Goal: Navigation & Orientation: Understand site structure

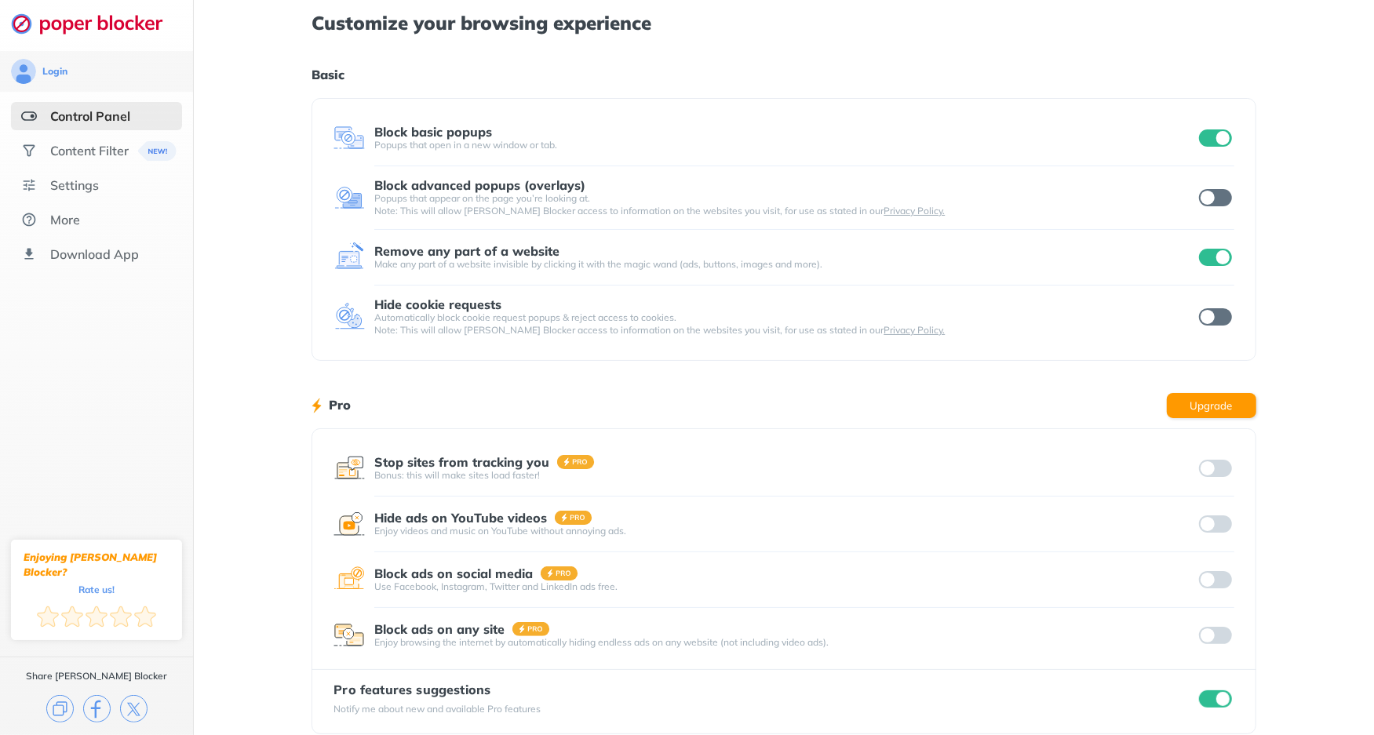
click at [1221, 316] on input "checkbox" at bounding box center [1215, 316] width 33 height 17
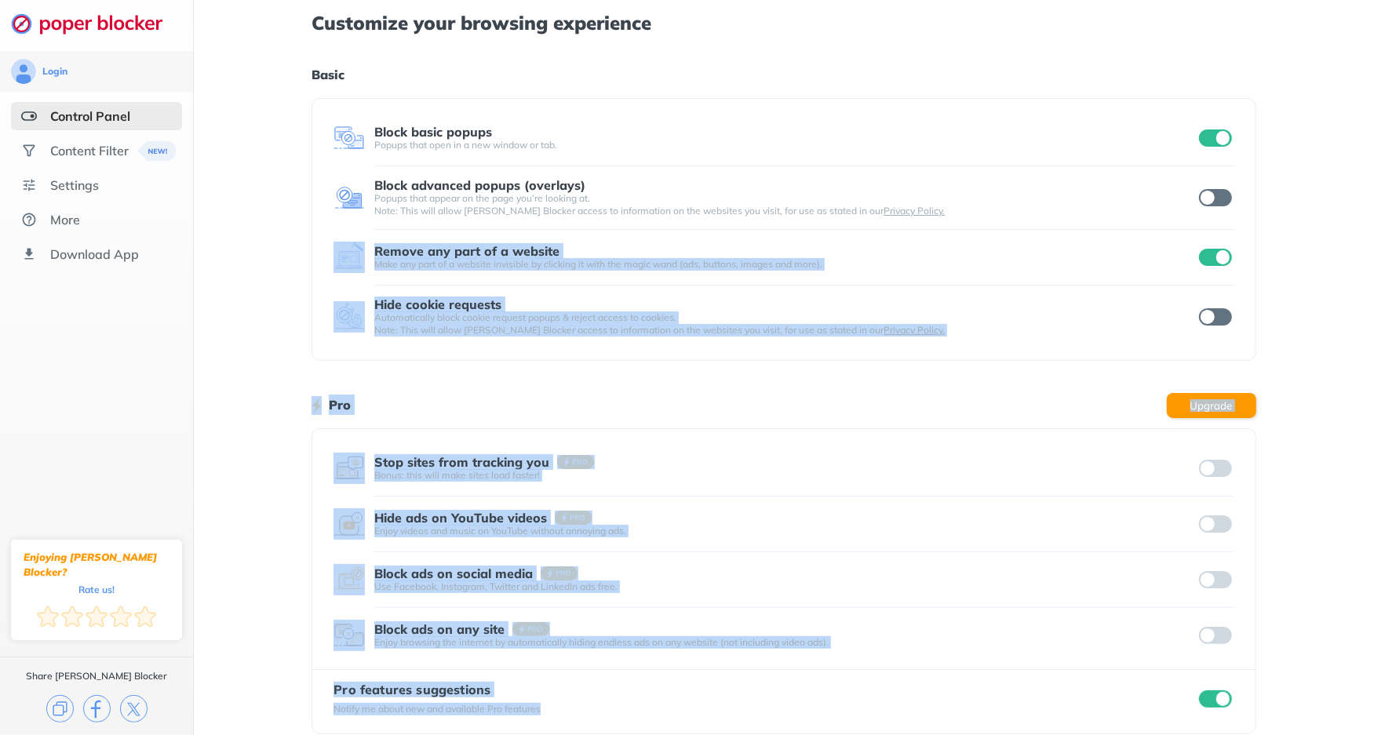
click at [1218, 201] on input "checkbox" at bounding box center [1215, 197] width 33 height 17
click at [1305, 333] on div "Customize your browsing experience Basic Block basic popups Popups that open in…" at bounding box center [784, 378] width 1180 height 756
click at [241, 397] on div "Customize your browsing experience Basic Block basic popups Popups that open in…" at bounding box center [784, 378] width 1180 height 756
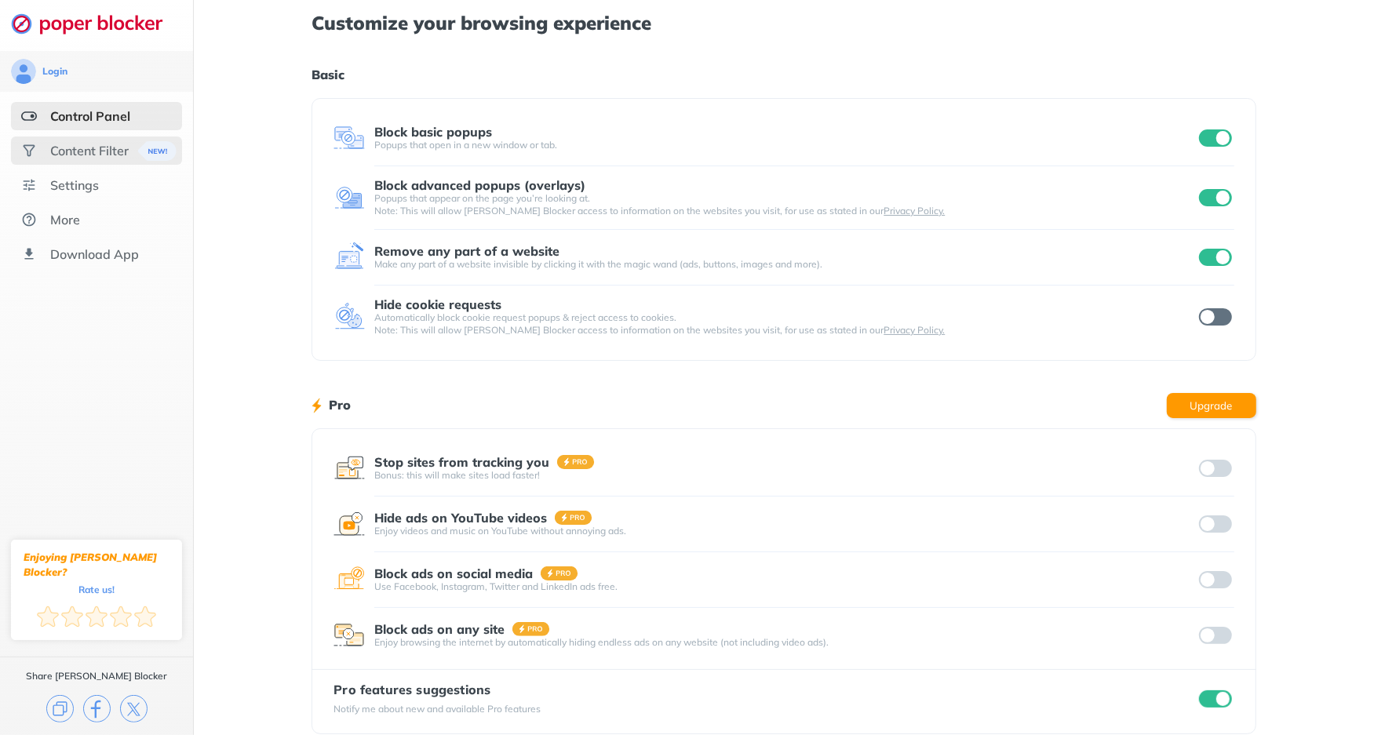
click at [90, 144] on div "Content Filter" at bounding box center [89, 151] width 78 height 16
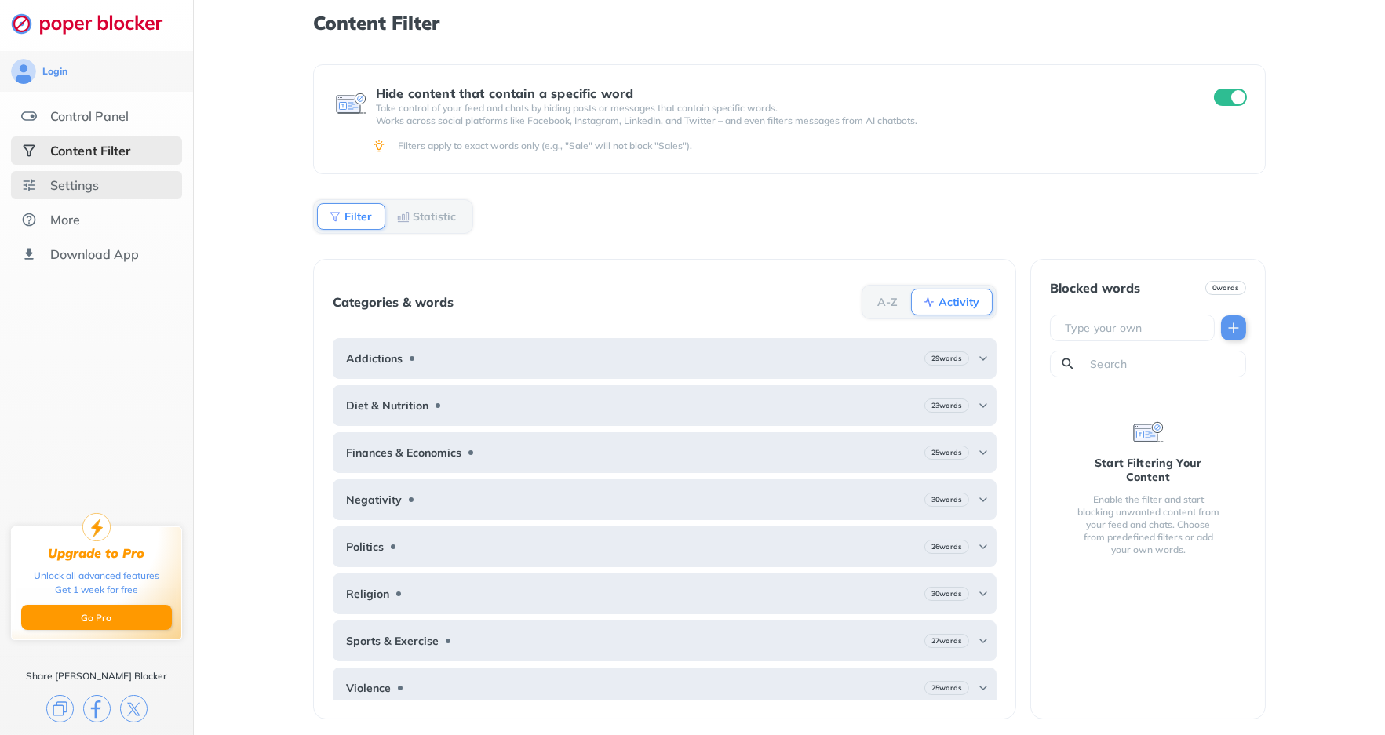
click at [83, 188] on div "Settings" at bounding box center [74, 185] width 49 height 16
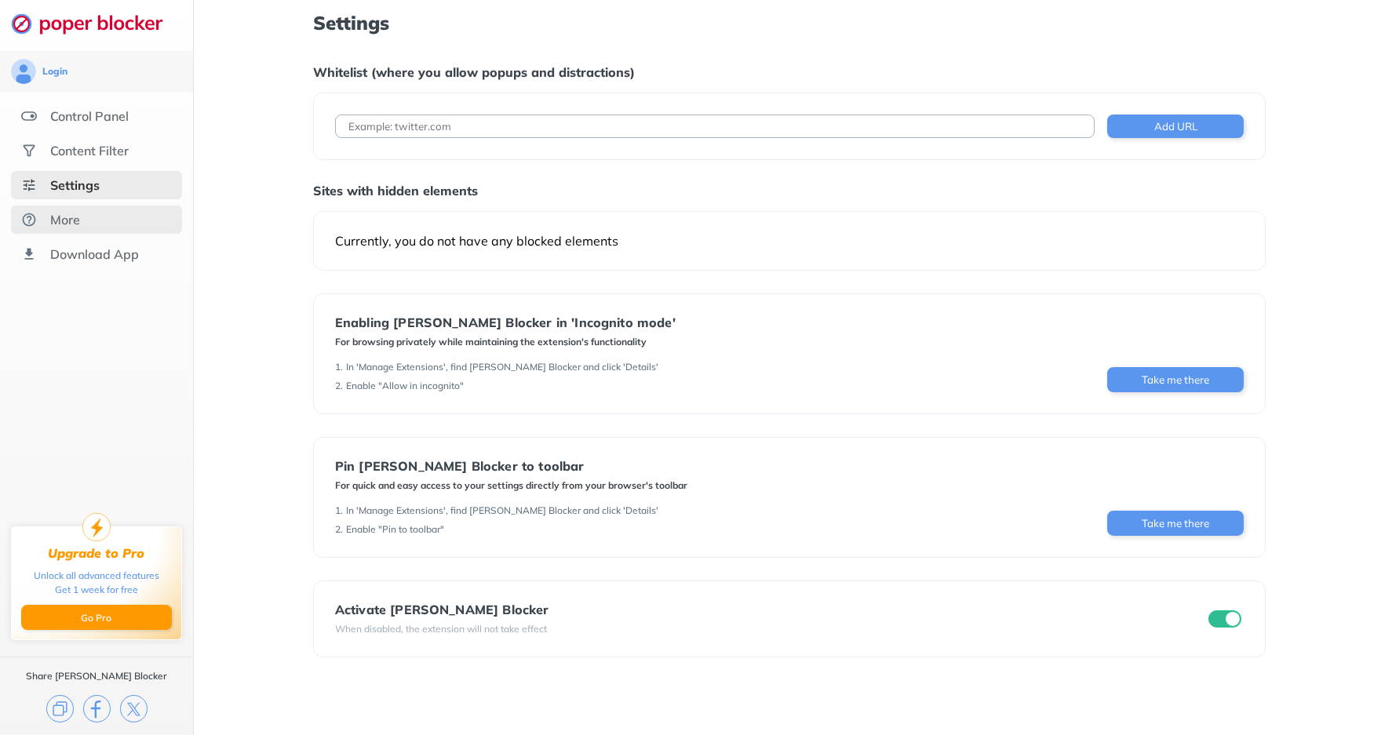
click at [73, 224] on div "More" at bounding box center [65, 220] width 30 height 16
